Goal: Transaction & Acquisition: Purchase product/service

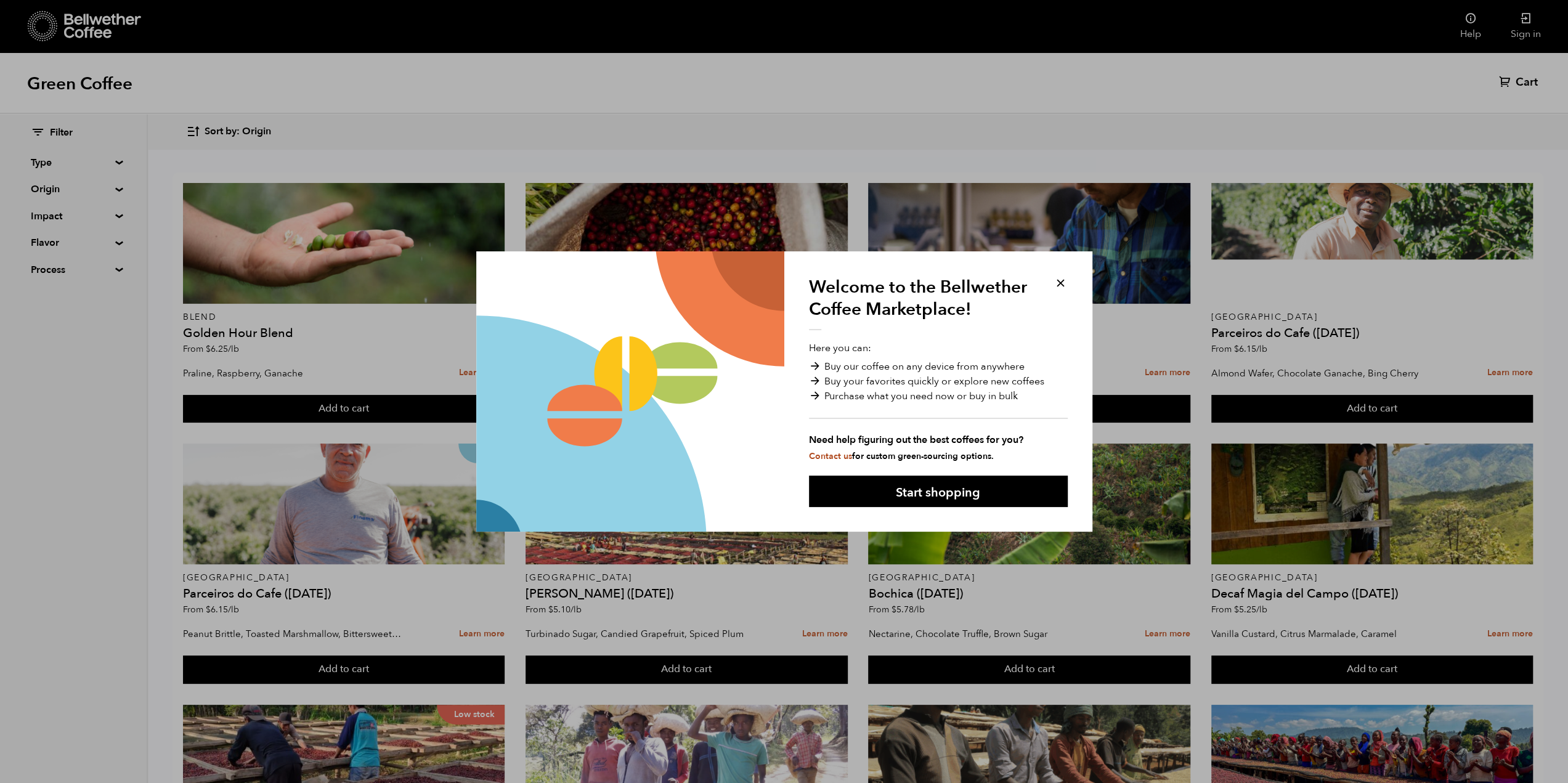
click at [1063, 287] on button at bounding box center [1060, 283] width 15 height 14
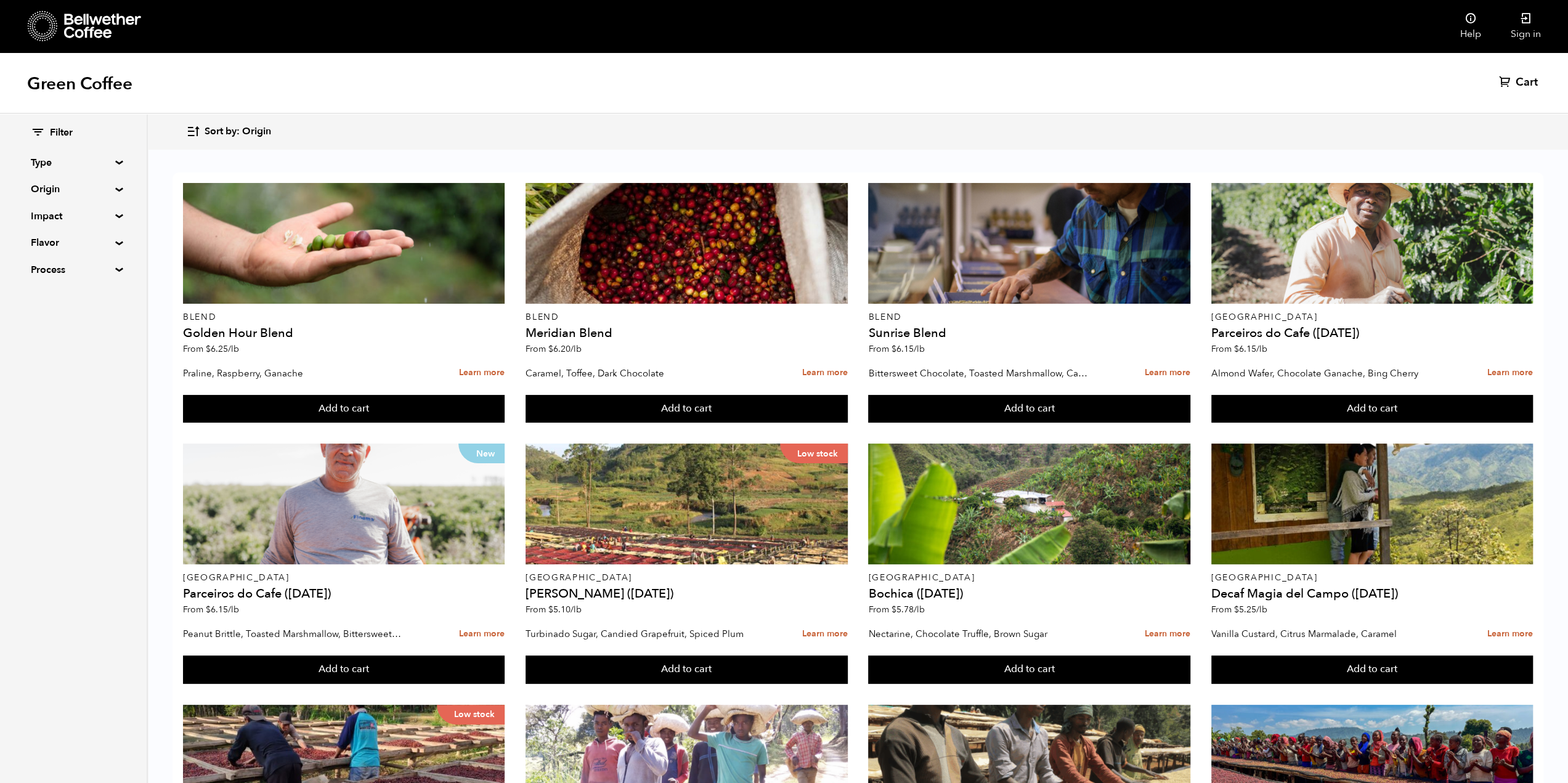
click at [104, 188] on summary "Origin" at bounding box center [73, 189] width 85 height 14
click at [59, 165] on summary "Type" at bounding box center [73, 162] width 85 height 14
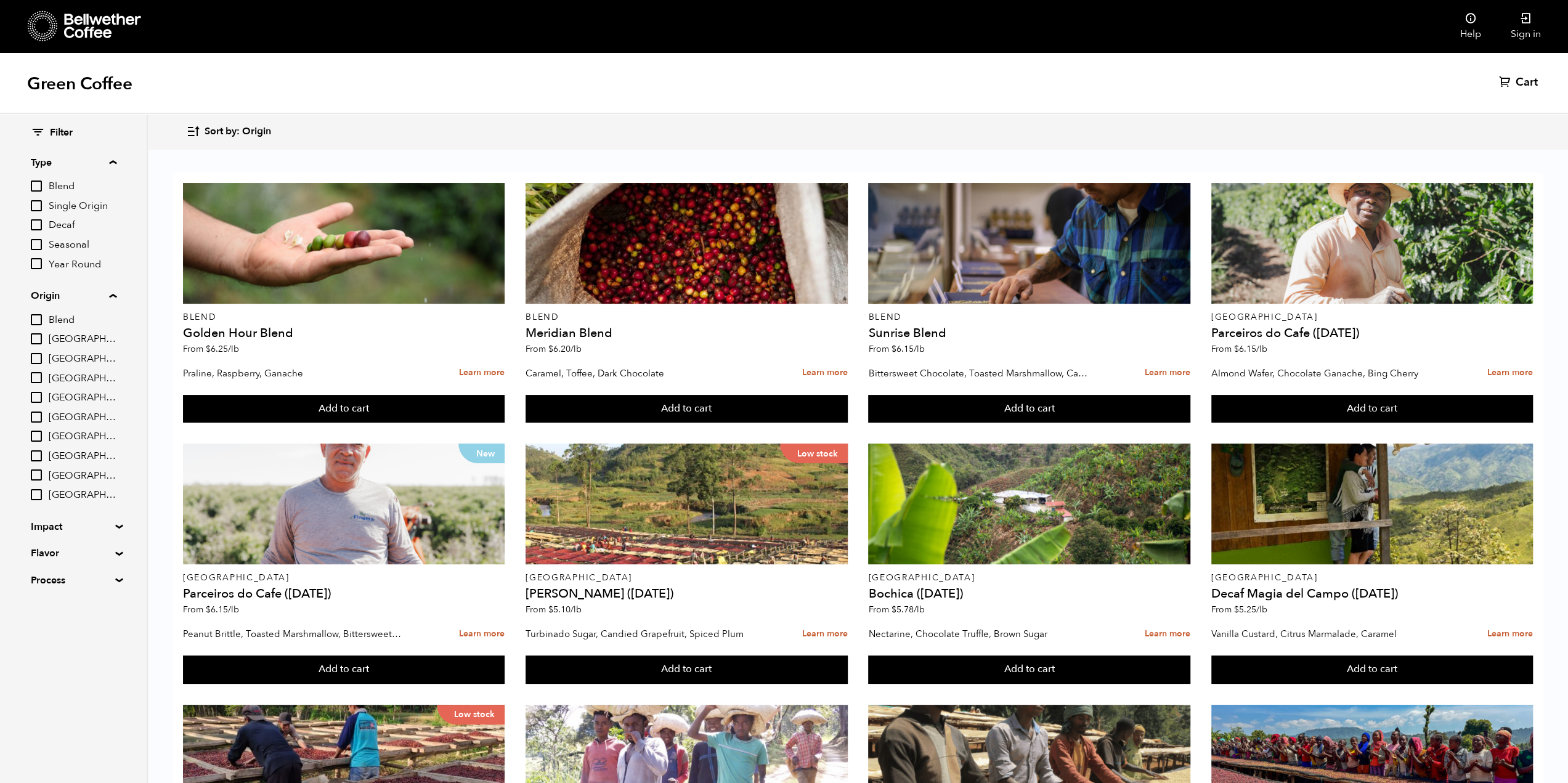
click at [37, 207] on input "Single Origin" at bounding box center [36, 205] width 11 height 11
checkbox input "true"
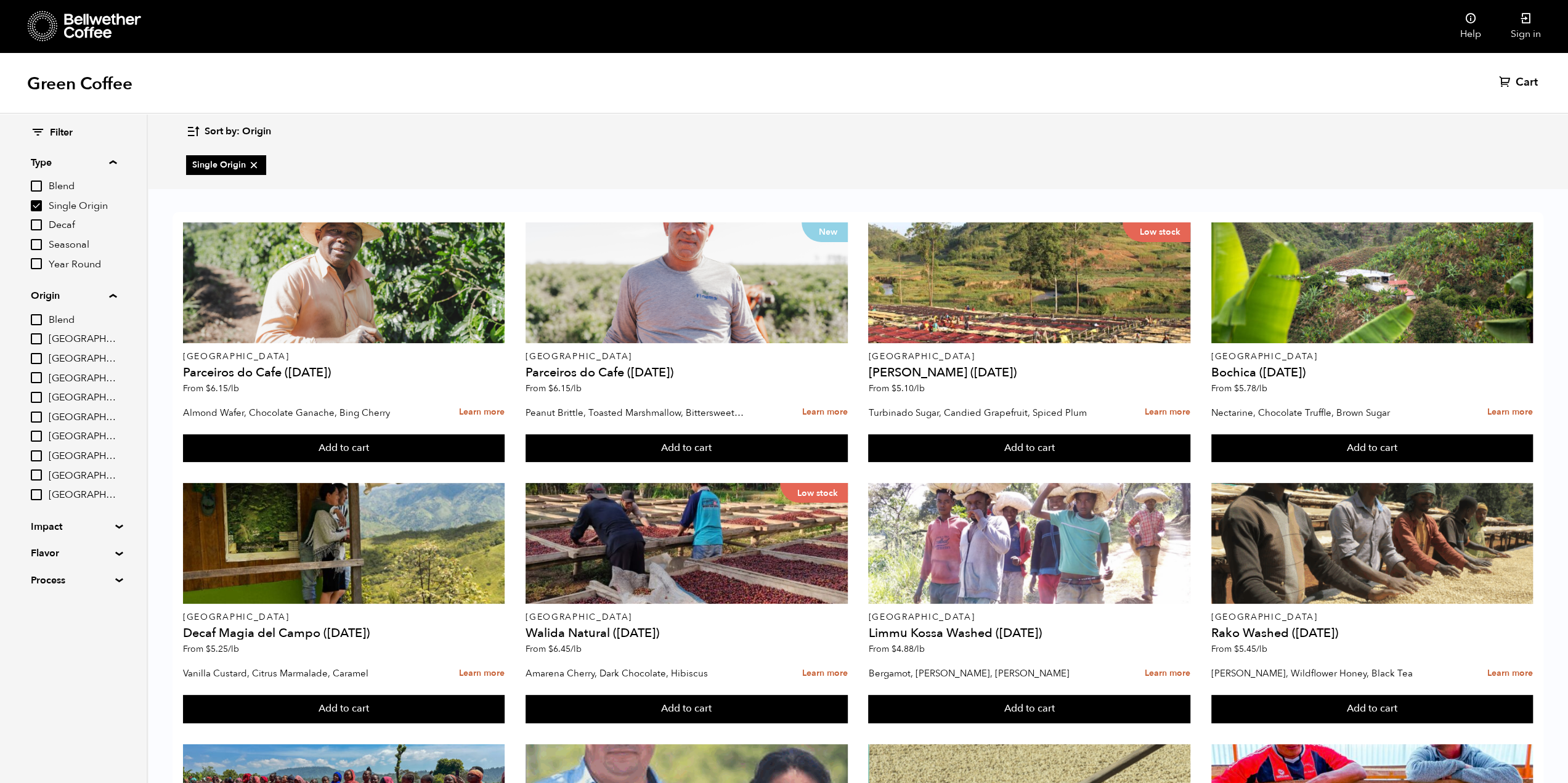
click at [100, 525] on summary "Impact" at bounding box center [73, 526] width 85 height 14
click at [69, 550] on span "Fair Trade" at bounding box center [82, 550] width 67 height 14
click at [0, 0] on input "Fair Trade" at bounding box center [0, 0] width 0 height 0
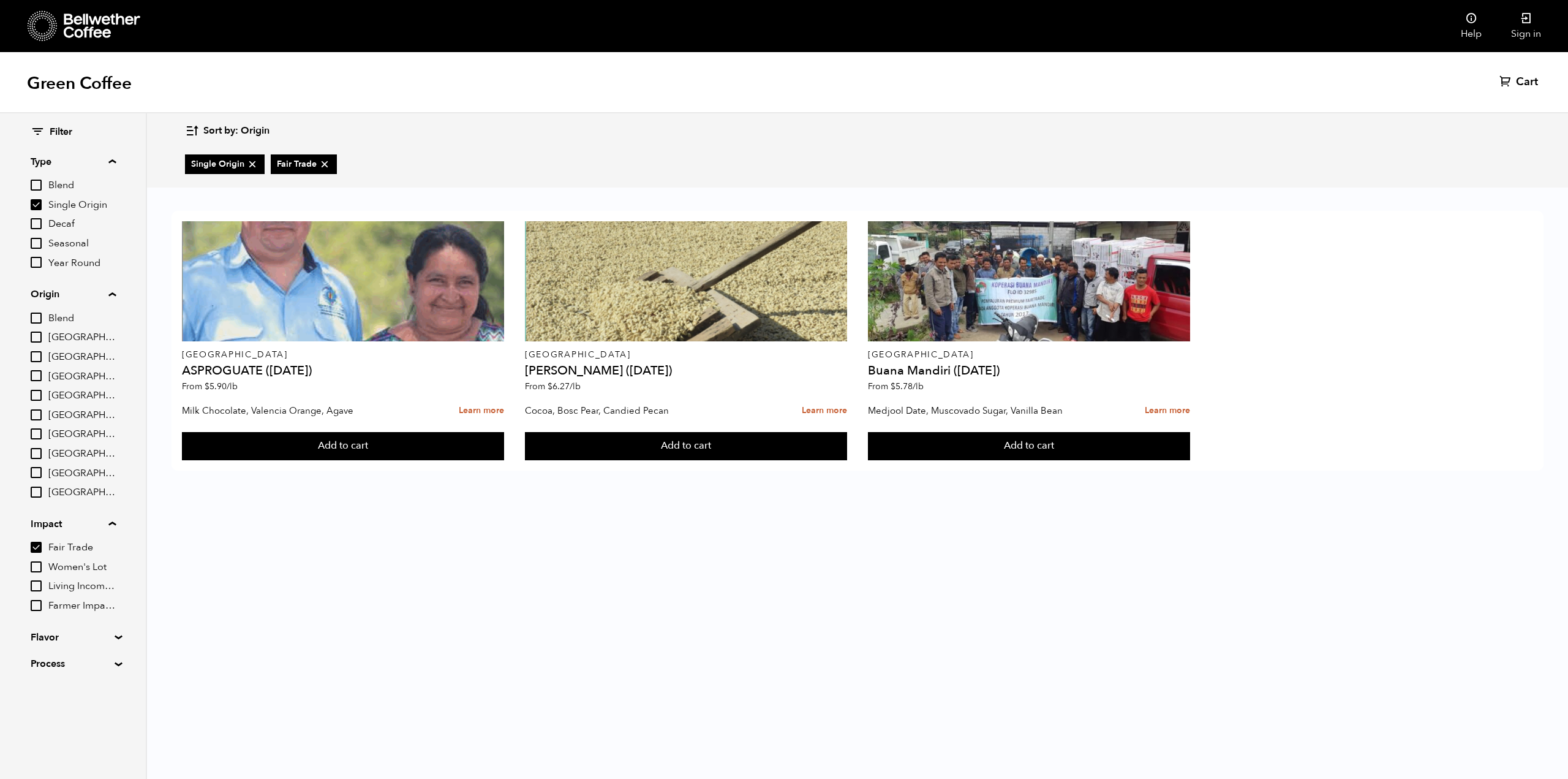
click at [69, 547] on span "Fair Trade" at bounding box center [82, 547] width 67 height 14
click at [0, 0] on input "Fair Trade" at bounding box center [0, 0] width 0 height 0
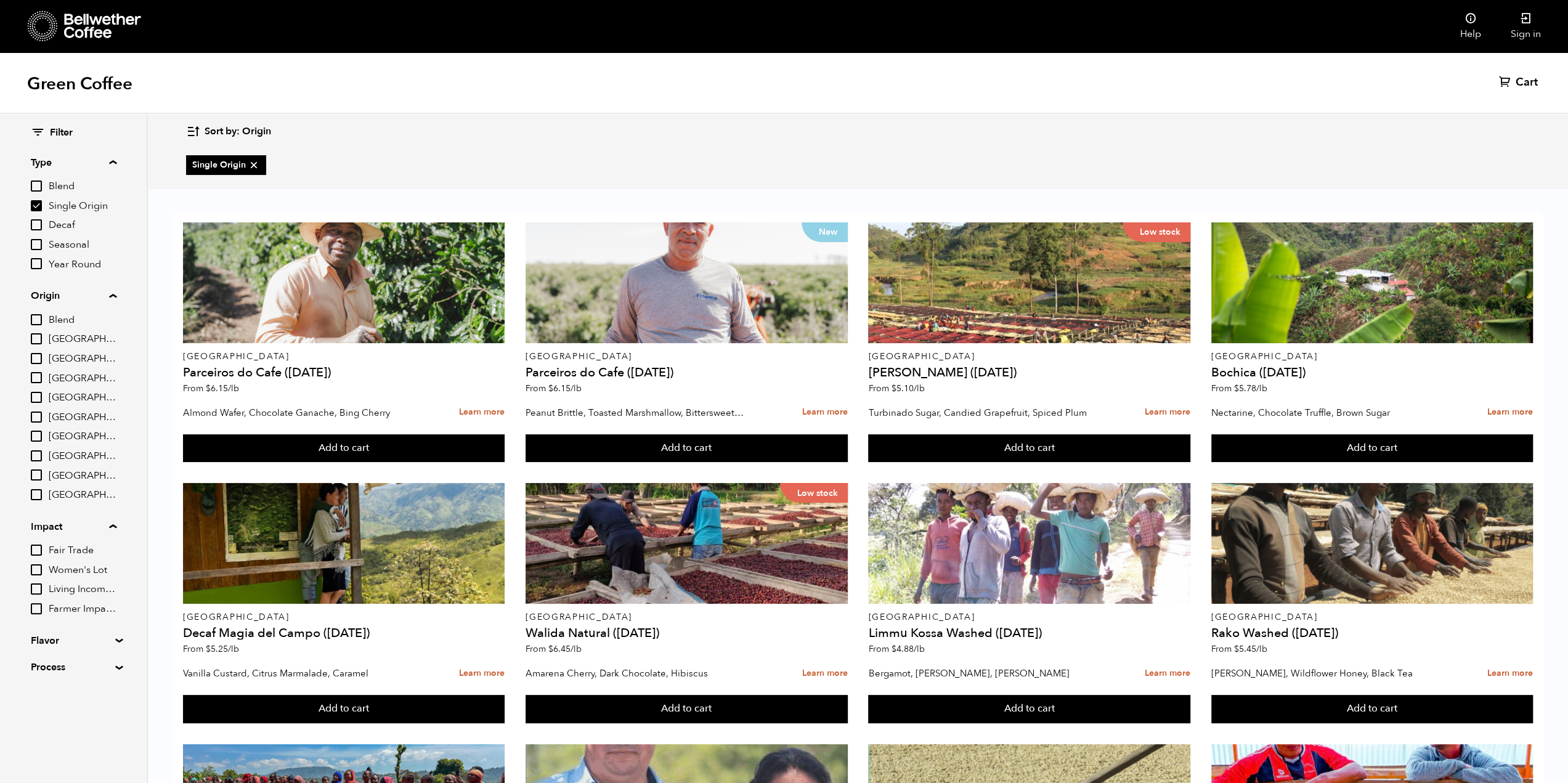
click at [36, 548] on input "Fair Trade" at bounding box center [36, 550] width 11 height 11
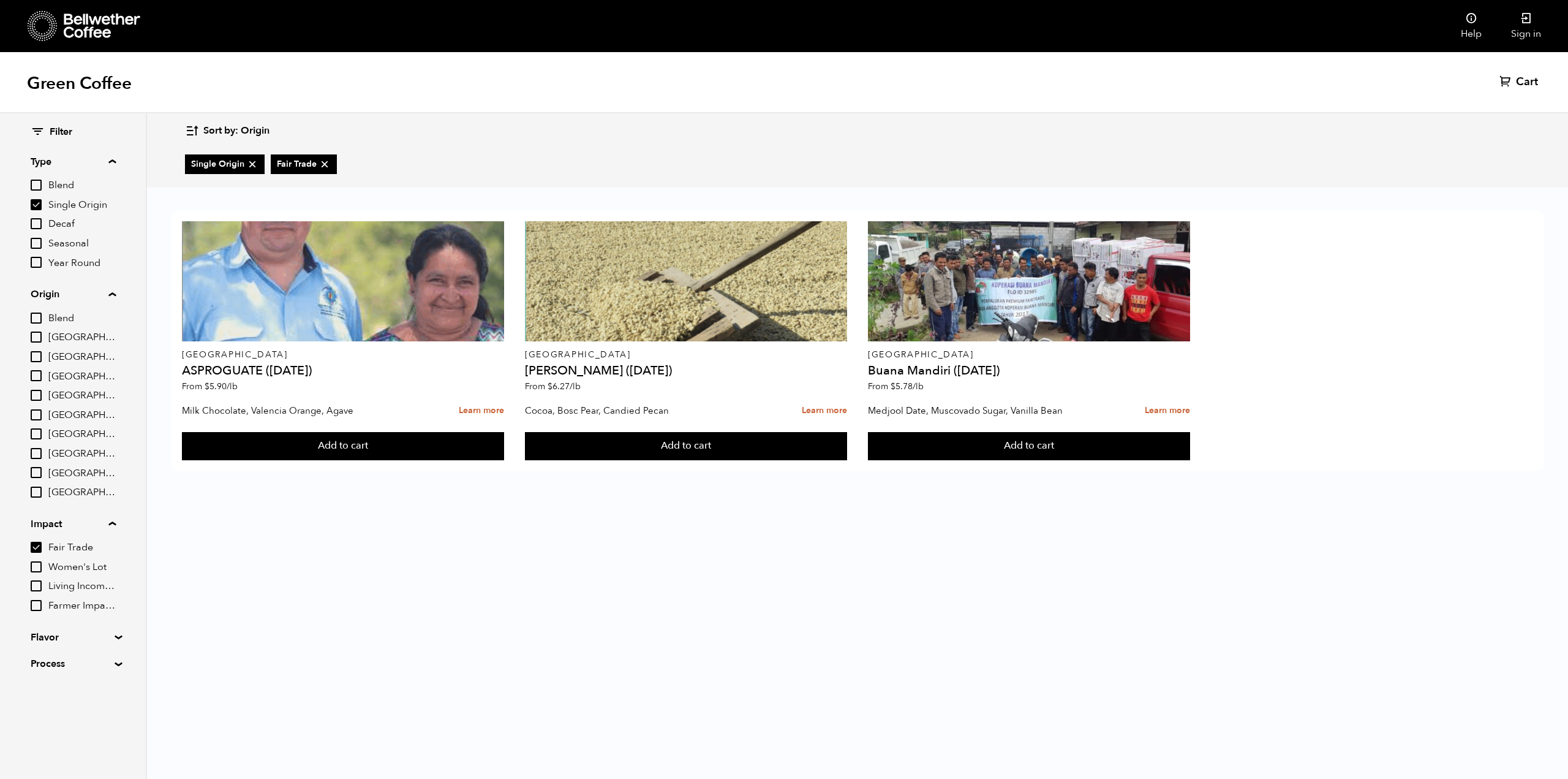
click at [35, 547] on input "Fair Trade" at bounding box center [35, 547] width 11 height 11
checkbox input "false"
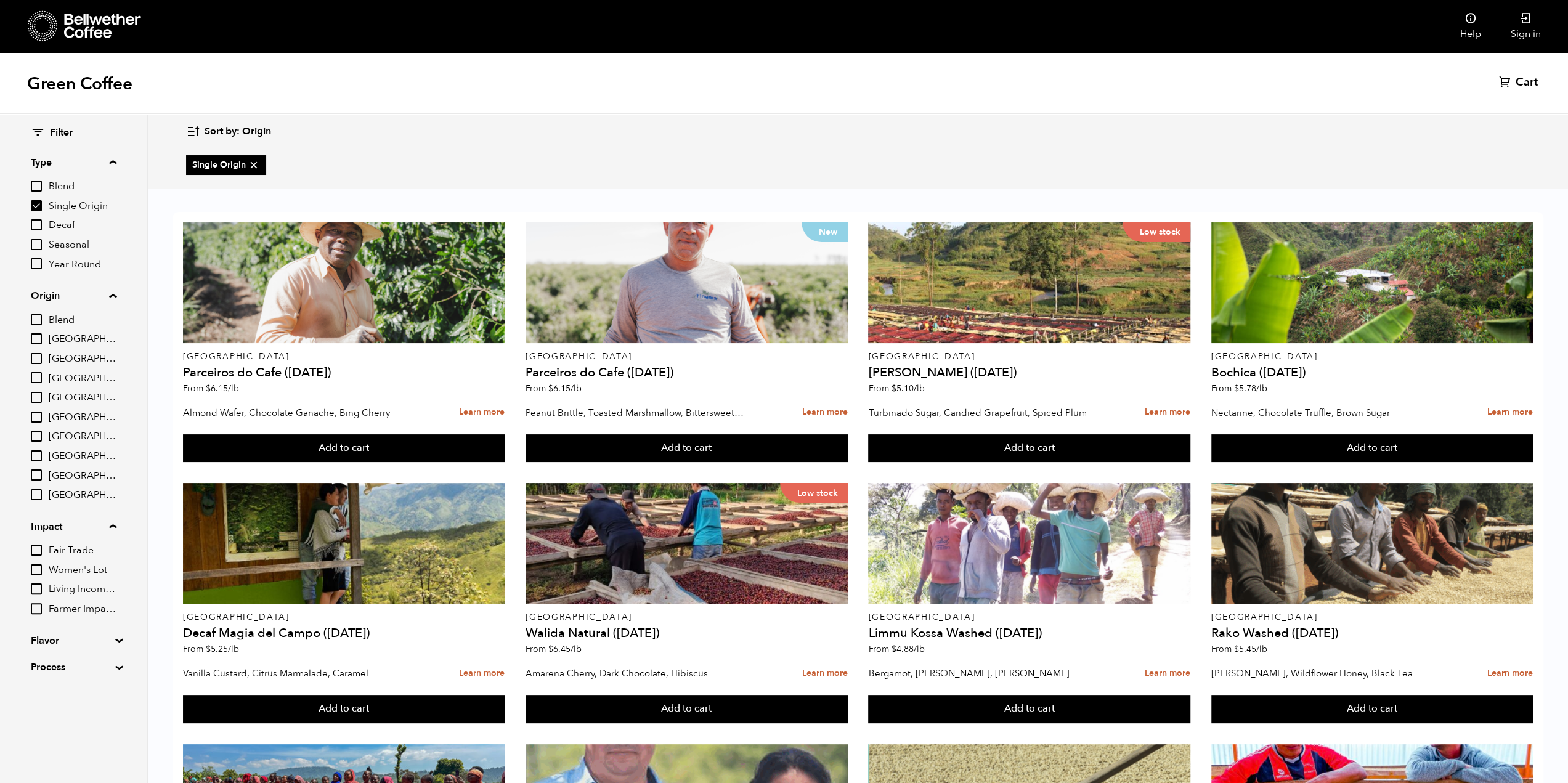
click at [48, 637] on summary "Flavor" at bounding box center [73, 640] width 85 height 14
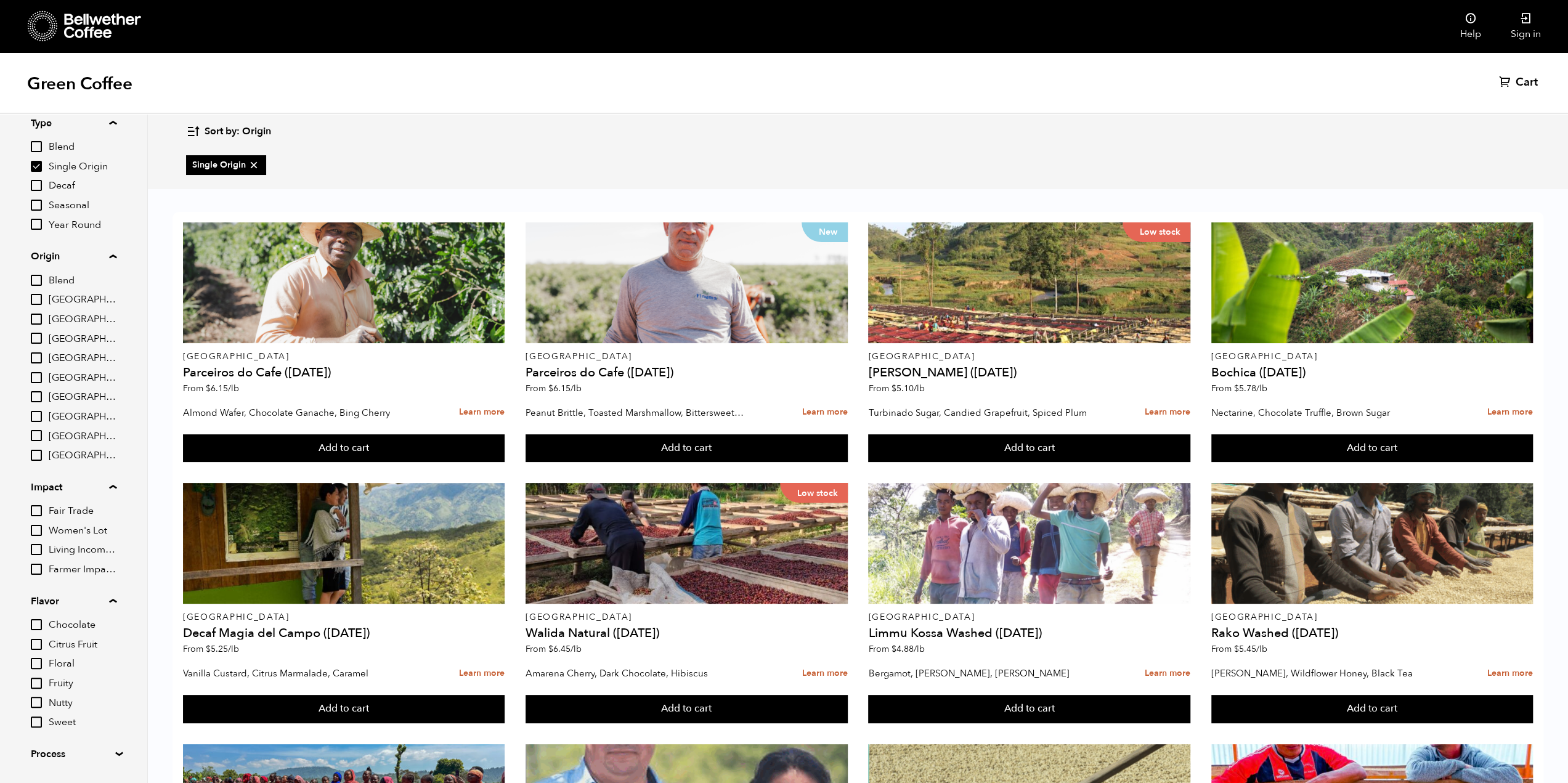
scroll to position [72, 0]
click at [65, 713] on div "Filter Type Blend Single Origin Decaf Seasonal Year Round Origin Blend Brazil B…" at bounding box center [73, 390] width 85 height 674
click at [67, 721] on summary "Process" at bounding box center [73, 721] width 85 height 14
click at [37, 676] on input "Natural" at bounding box center [36, 676] width 11 height 11
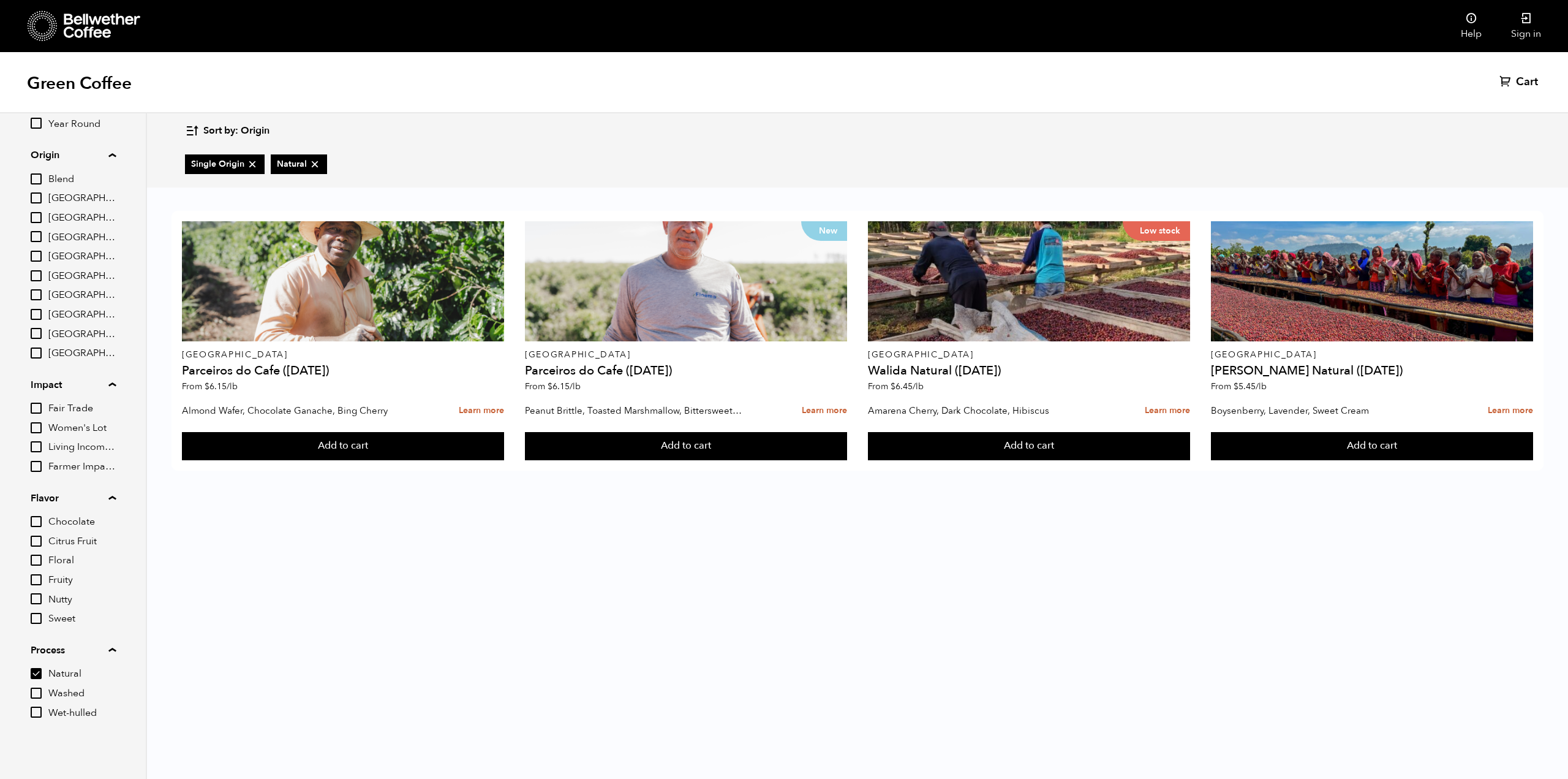
click at [37, 672] on input "Natural" at bounding box center [35, 673] width 11 height 11
checkbox input "false"
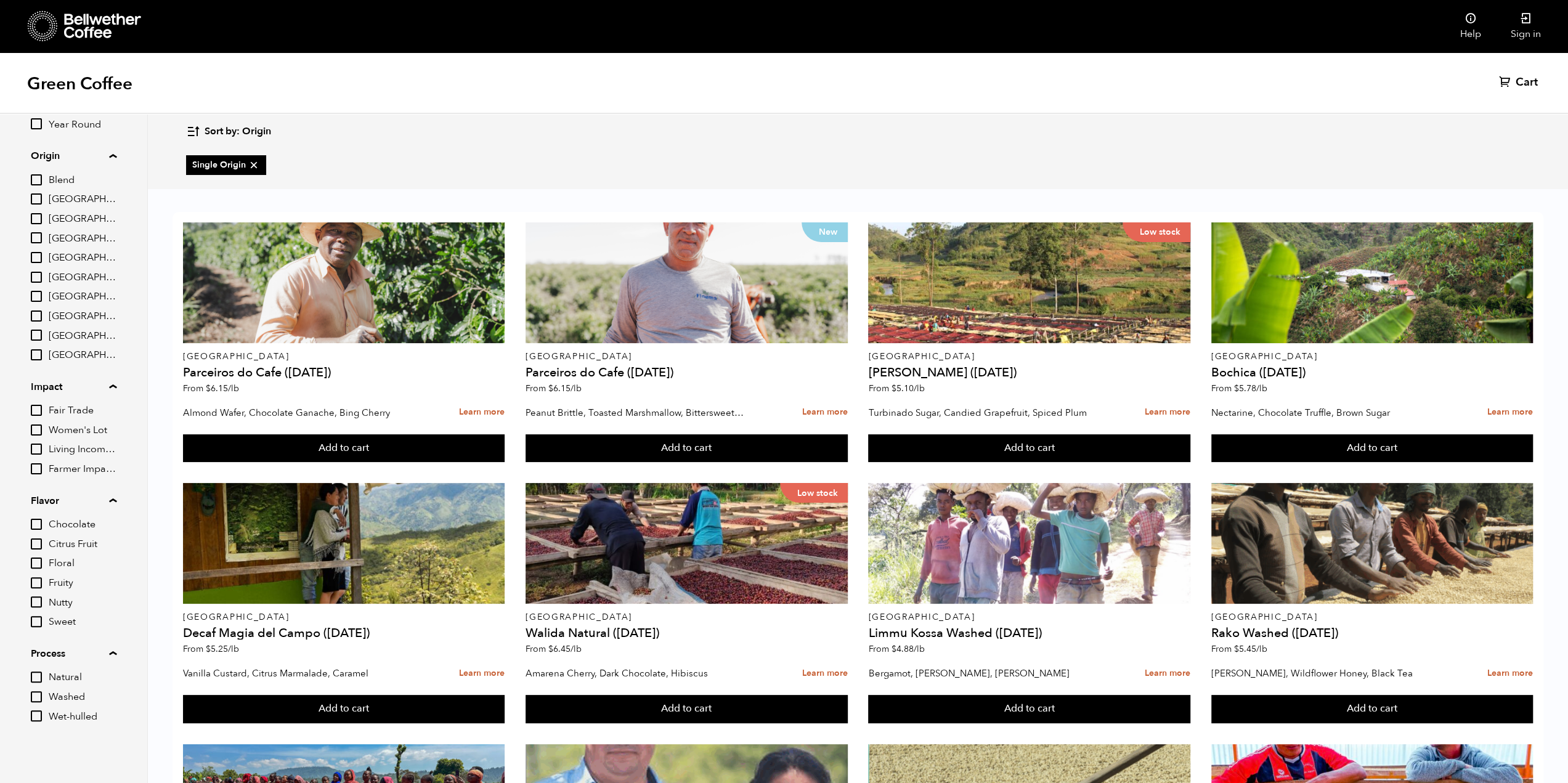
click at [207, 130] on span "Sort by: Origin" at bounding box center [238, 131] width 67 height 14
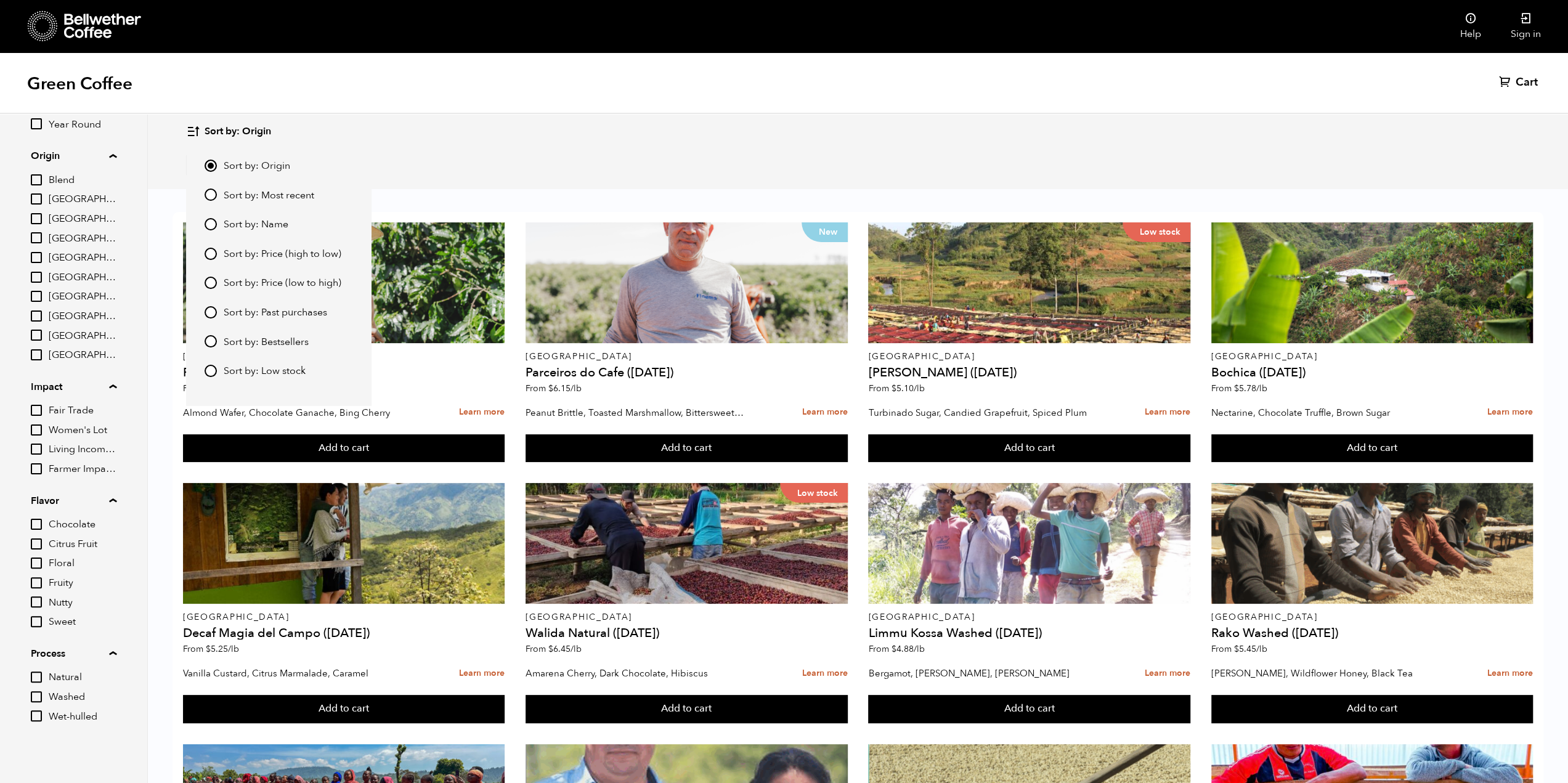
click at [230, 255] on span "Sort by: Price (high to low)" at bounding box center [282, 254] width 117 height 14
click at [217, 255] on input "Sort by: Price (high to low)" at bounding box center [210, 253] width 12 height 12
radio input "true"
click at [207, 253] on input "Sort by: Price (high to low)" at bounding box center [210, 253] width 12 height 12
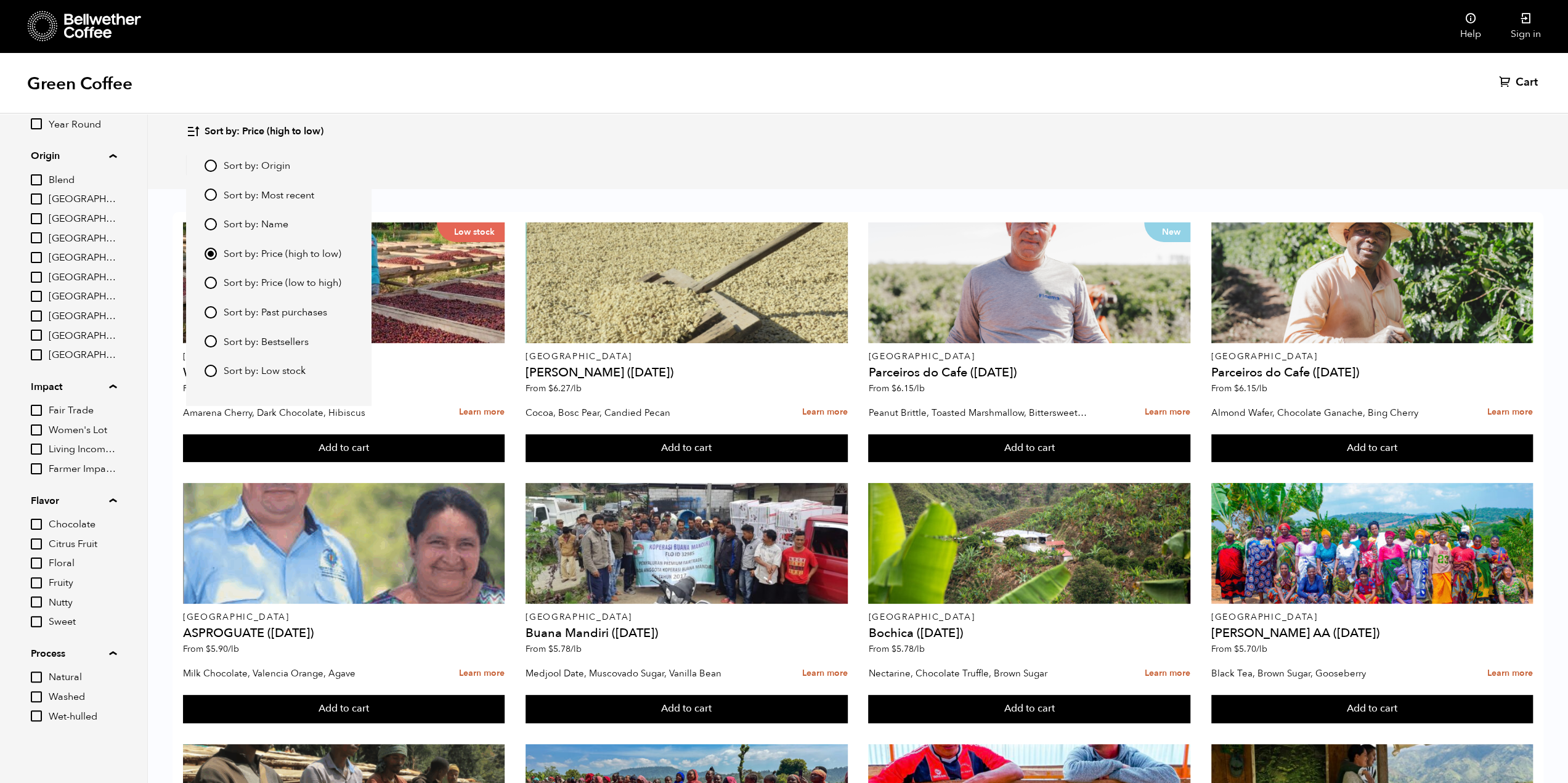
click at [487, 172] on div "Single Origin" at bounding box center [857, 165] width 1343 height 39
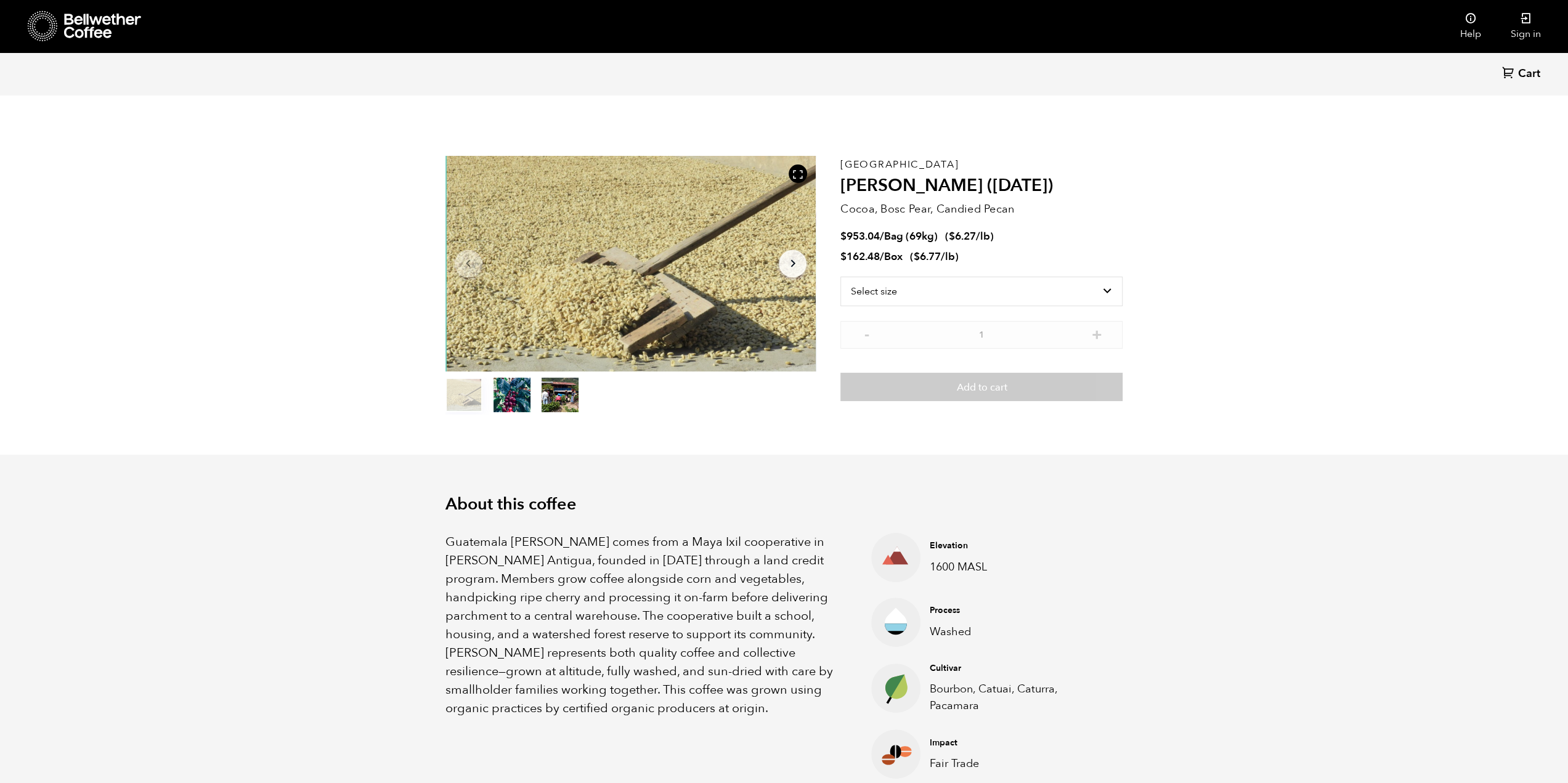
scroll to position [536, 656]
click at [959, 297] on select "Select size Bag (69kg) (152 lbs) Box (24 lbs)" at bounding box center [981, 291] width 282 height 30
select select "bag-2"
click at [840, 276] on select "Select size Bag (69kg) (152 lbs) Box (24 lbs)" at bounding box center [981, 291] width 282 height 30
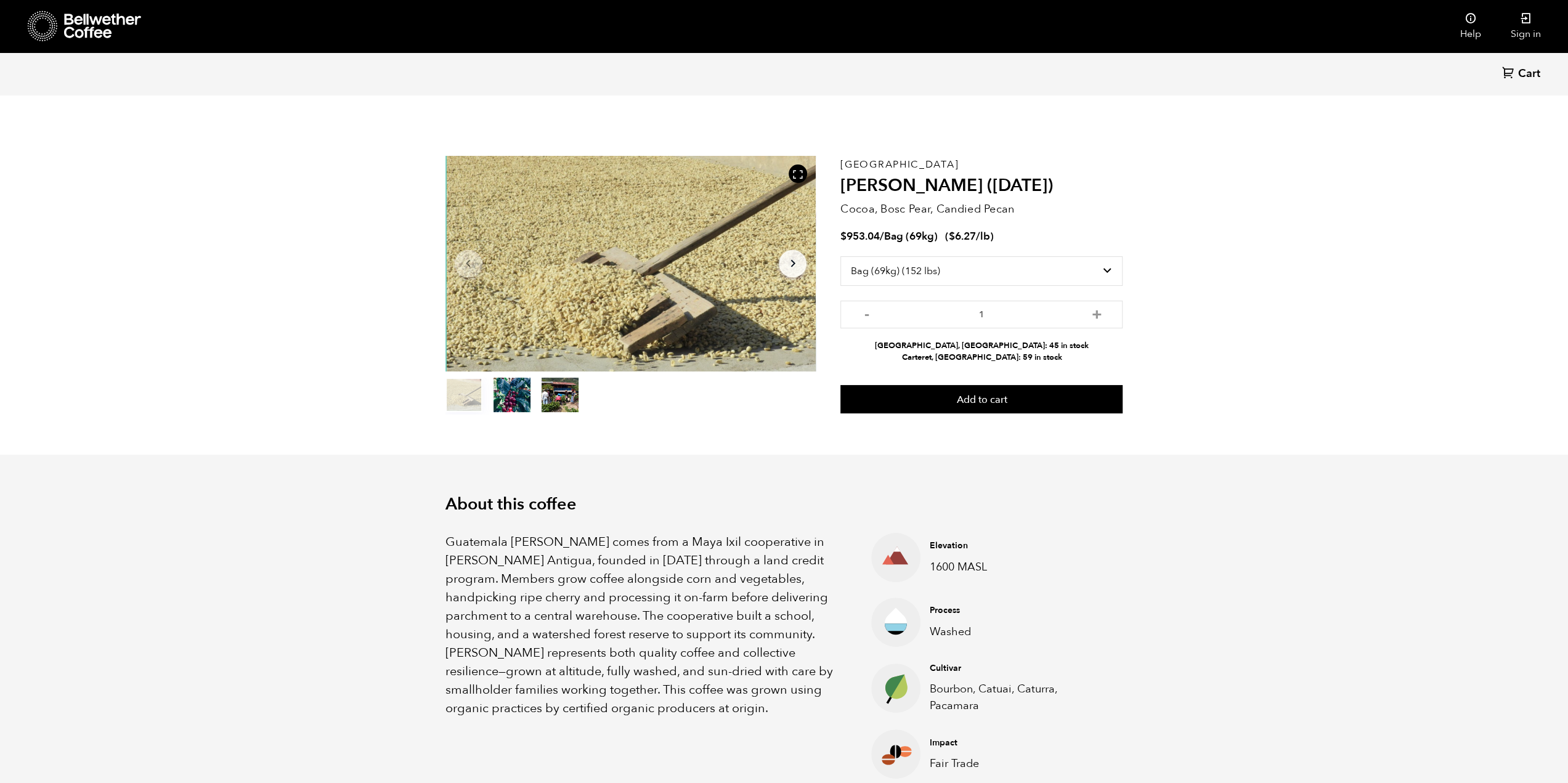
drag, startPoint x: 938, startPoint y: 345, endPoint x: 983, endPoint y: 346, distance: 45.0
click at [983, 346] on li "[GEOGRAPHIC_DATA], [GEOGRAPHIC_DATA]: 45 in stock" at bounding box center [981, 346] width 282 height 12
click at [1028, 362] on li "Carteret, [GEOGRAPHIC_DATA]: 59 in stock" at bounding box center [981, 357] width 282 height 12
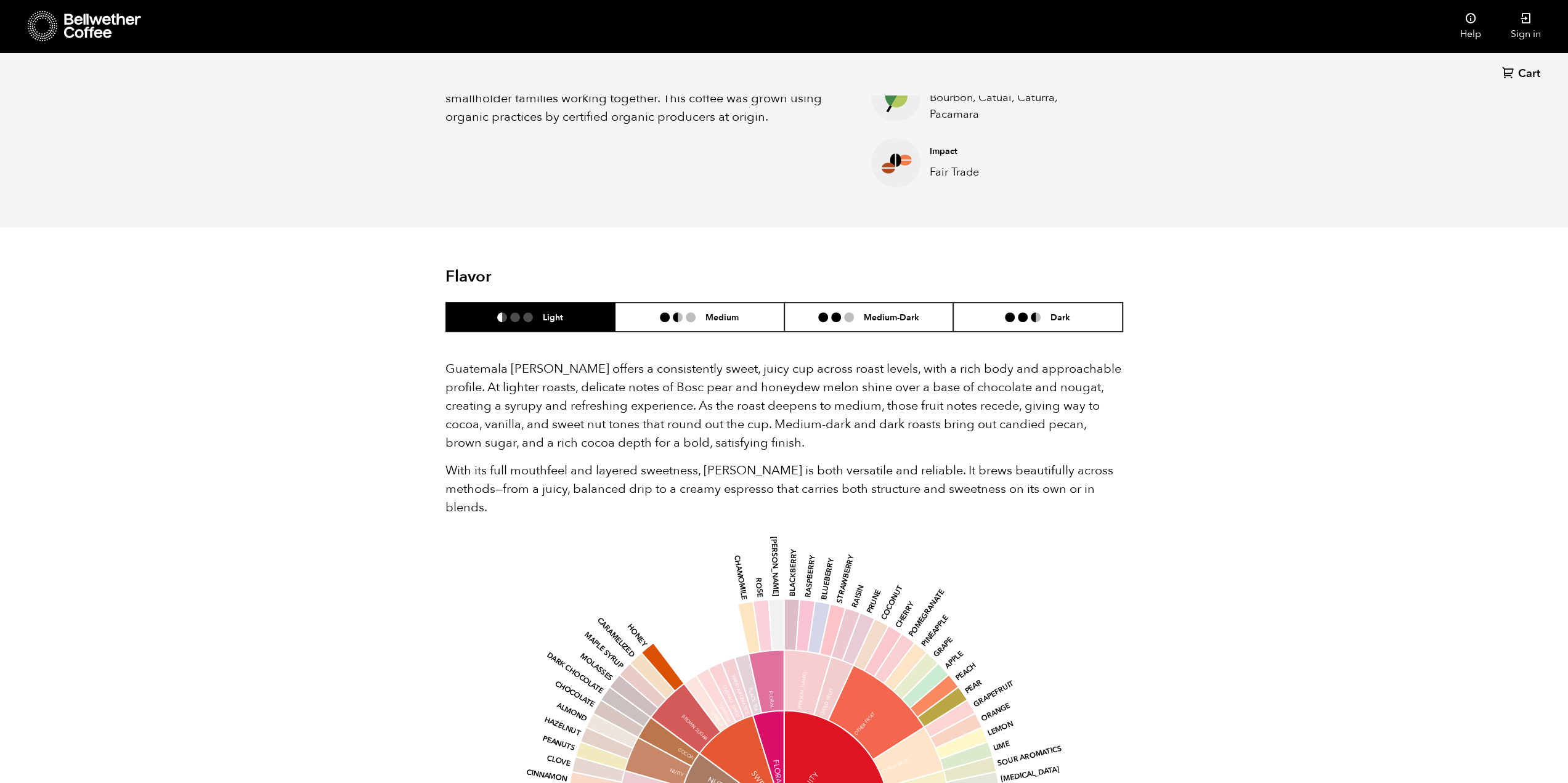
scroll to position [616, 0]
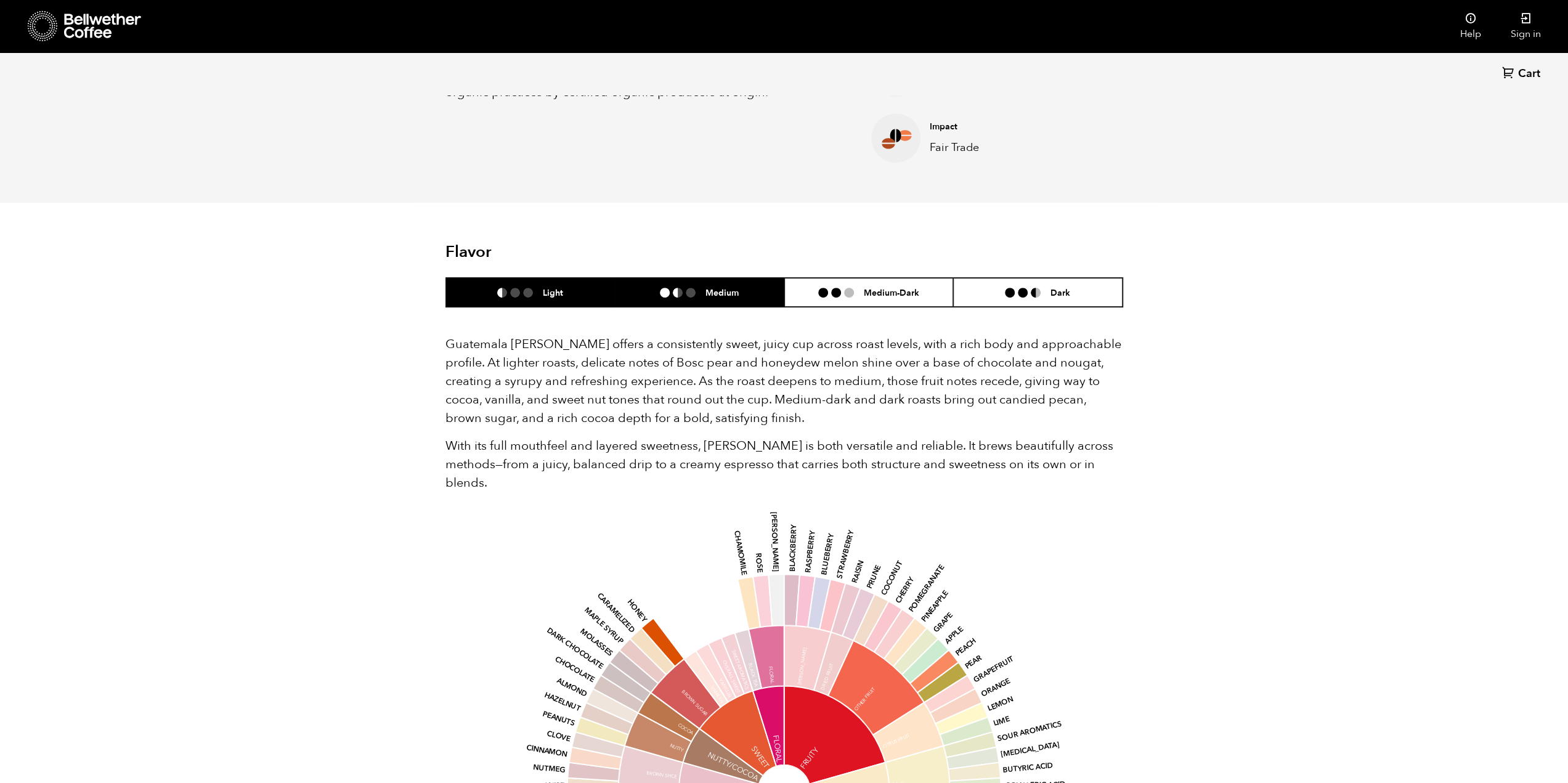
click at [729, 295] on h6 "Medium" at bounding box center [722, 292] width 33 height 10
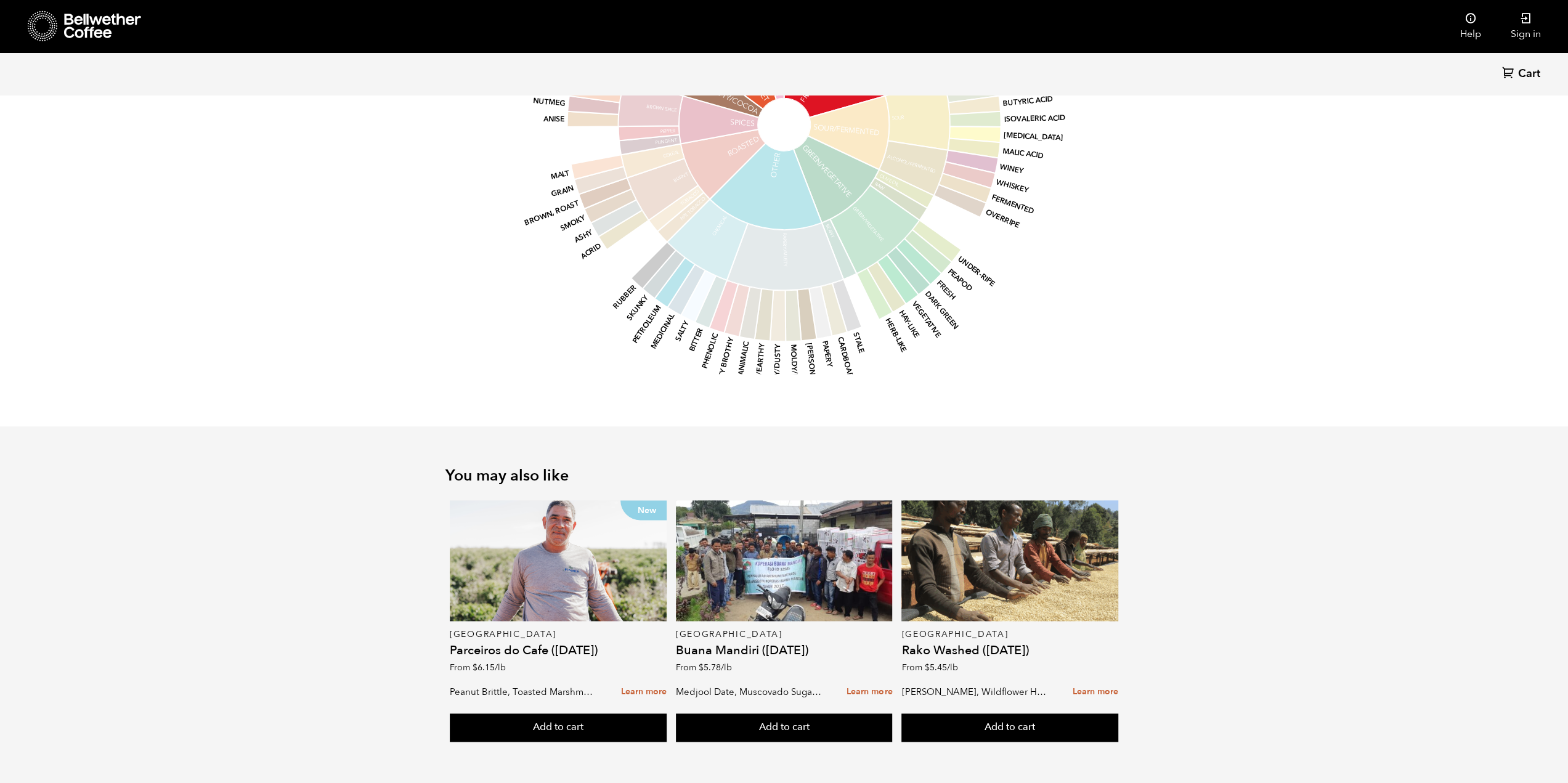
scroll to position [1285, 0]
